Goal: Task Accomplishment & Management: Use online tool/utility

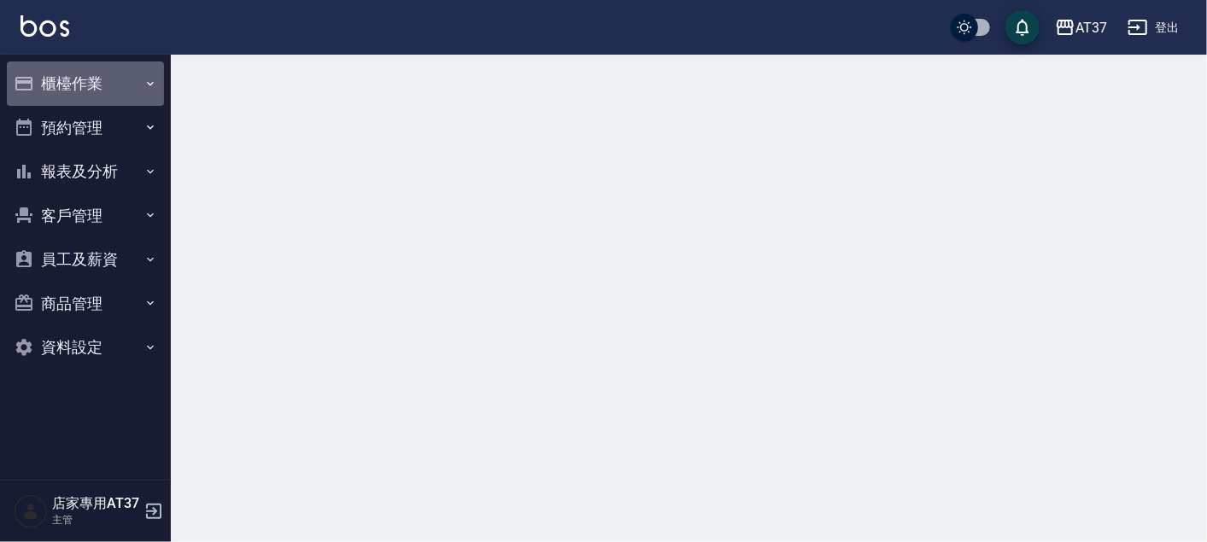
drag, startPoint x: 0, startPoint y: 0, endPoint x: 66, endPoint y: 81, distance: 104.5
click at [66, 81] on button "櫃檯作業" at bounding box center [85, 84] width 157 height 44
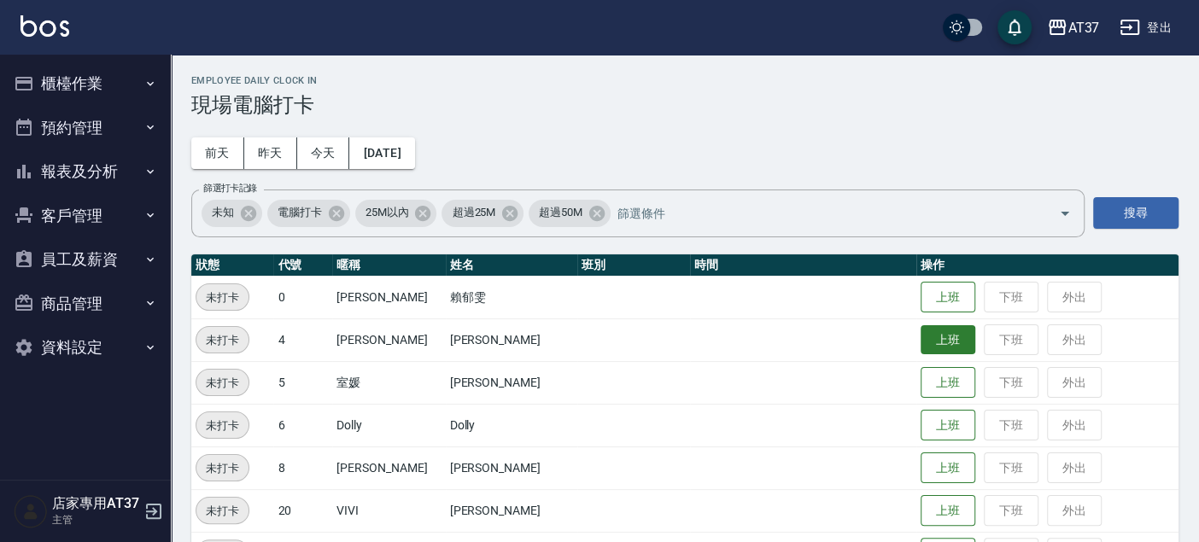
click at [937, 330] on button "上班" at bounding box center [948, 340] width 55 height 30
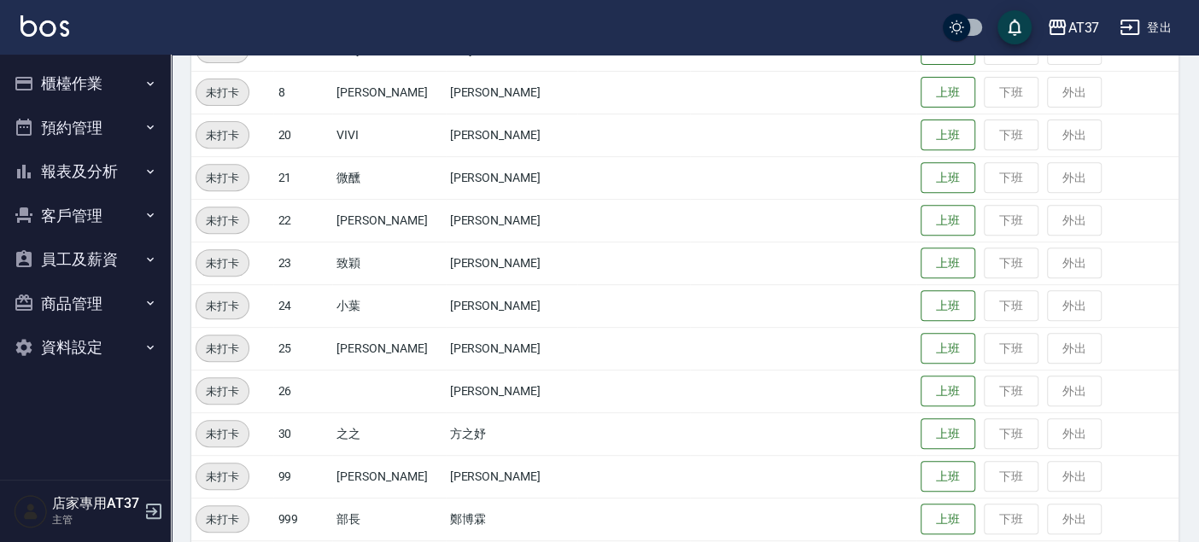
scroll to position [331, 0]
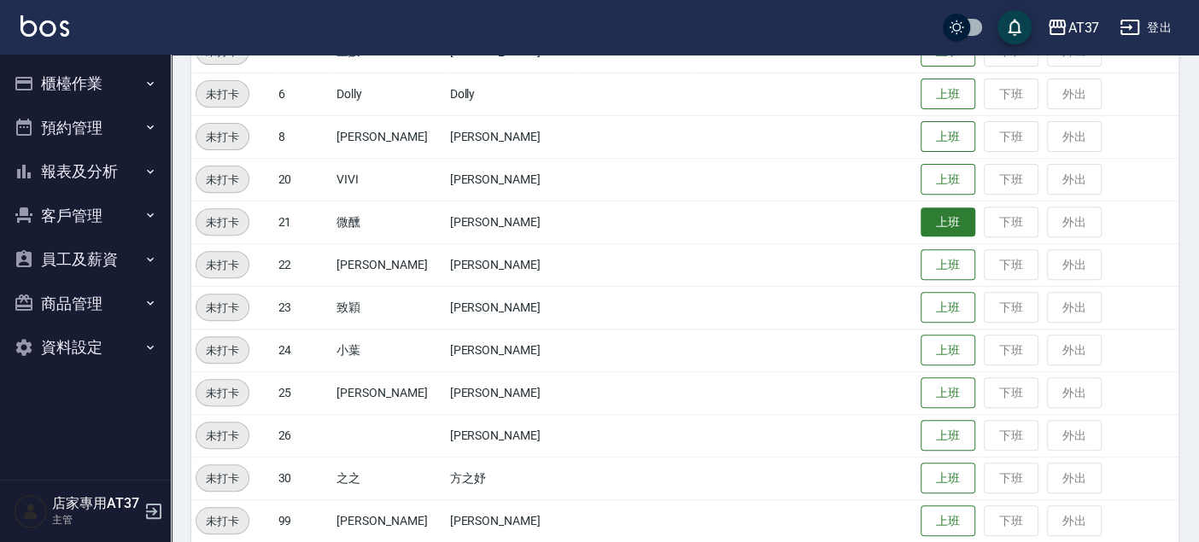
click at [929, 214] on button "上班" at bounding box center [948, 223] width 55 height 30
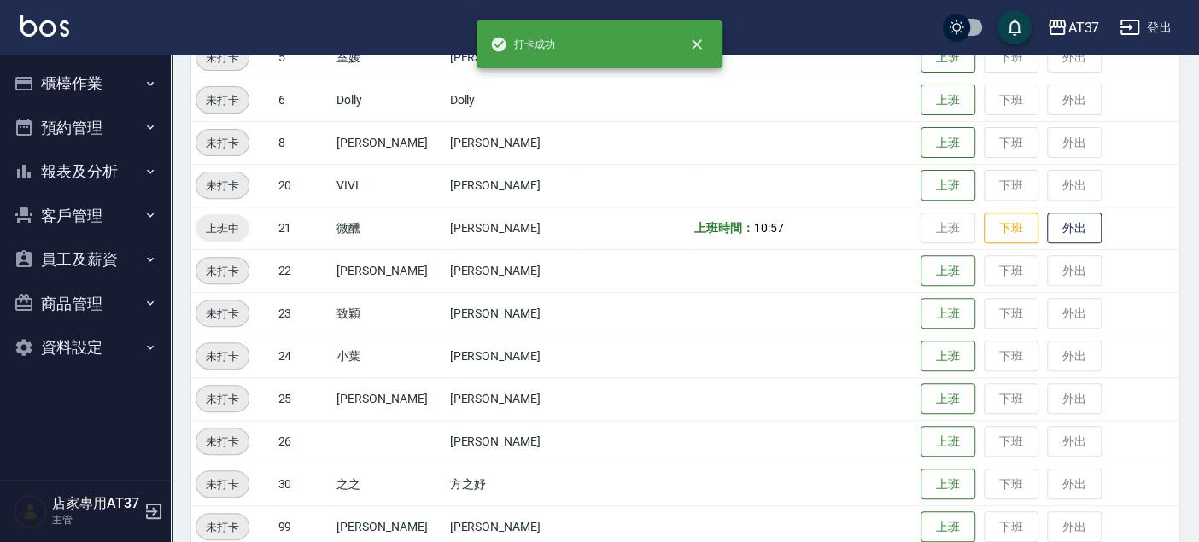
scroll to position [0, 0]
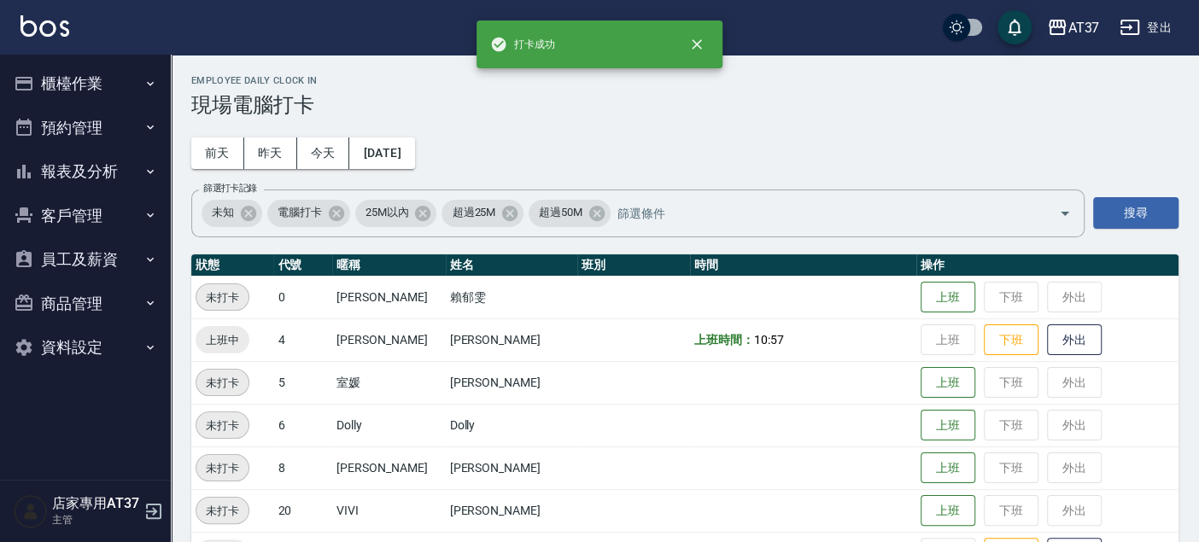
click at [104, 70] on button "櫃檯作業" at bounding box center [85, 84] width 157 height 44
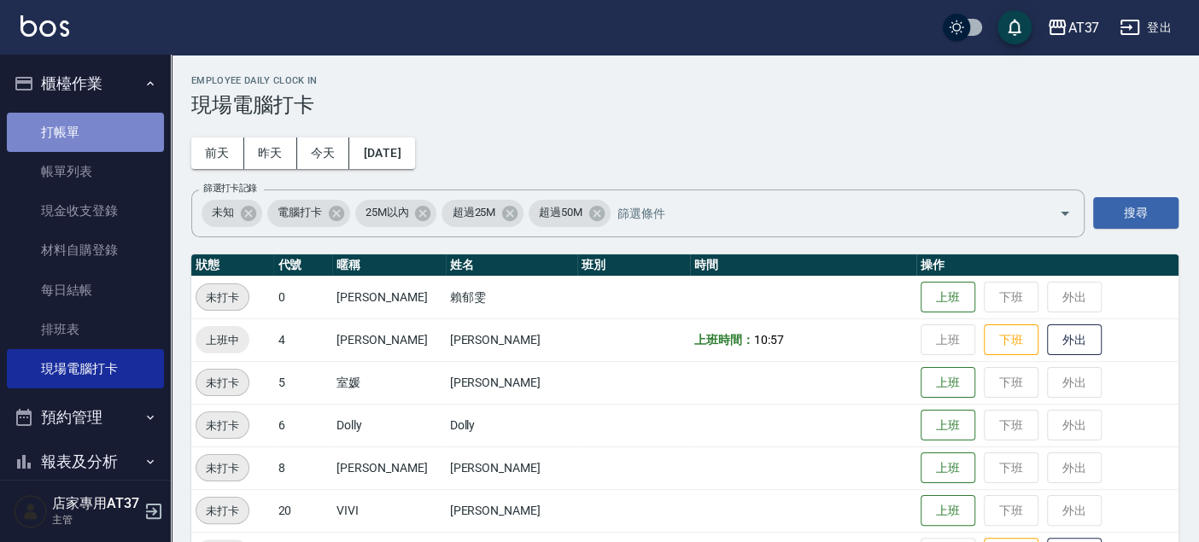
click at [102, 115] on link "打帳單" at bounding box center [85, 132] width 157 height 39
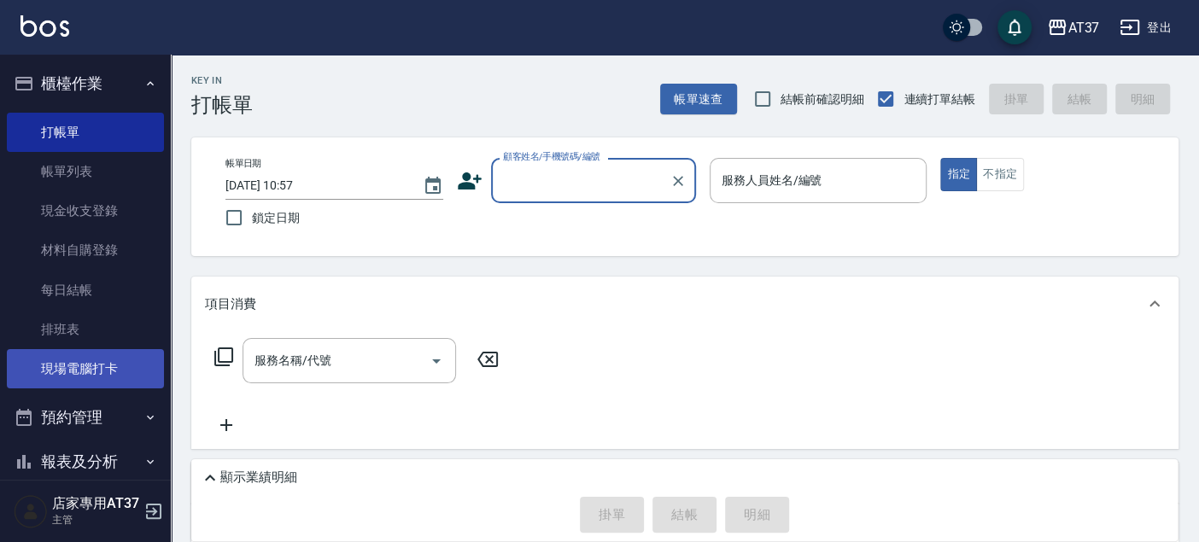
click at [106, 385] on link "現場電腦打卡" at bounding box center [85, 368] width 157 height 39
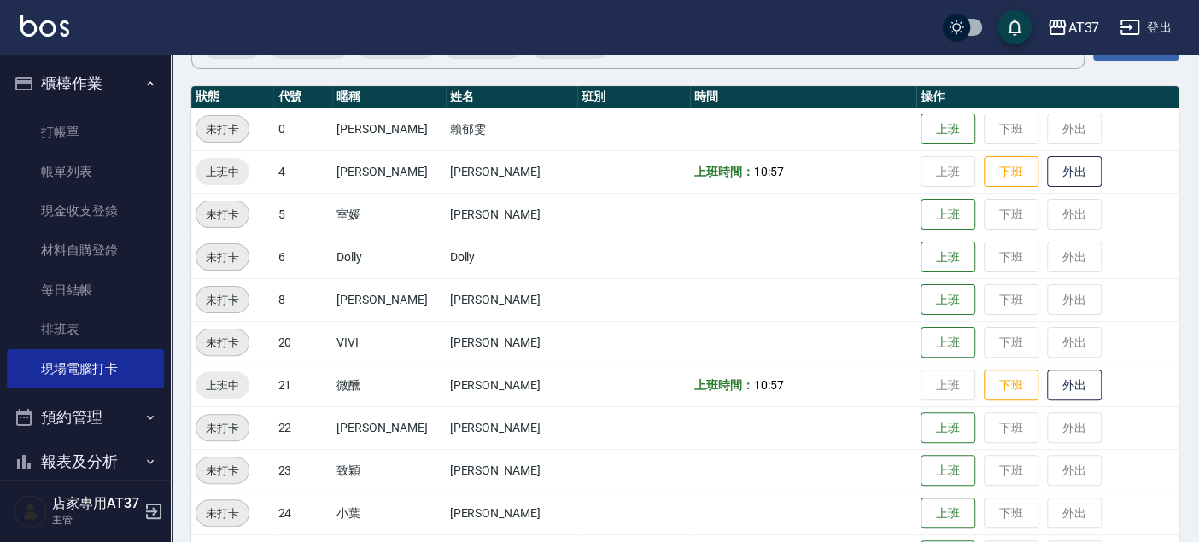
scroll to position [284, 0]
